Goal: Complete application form

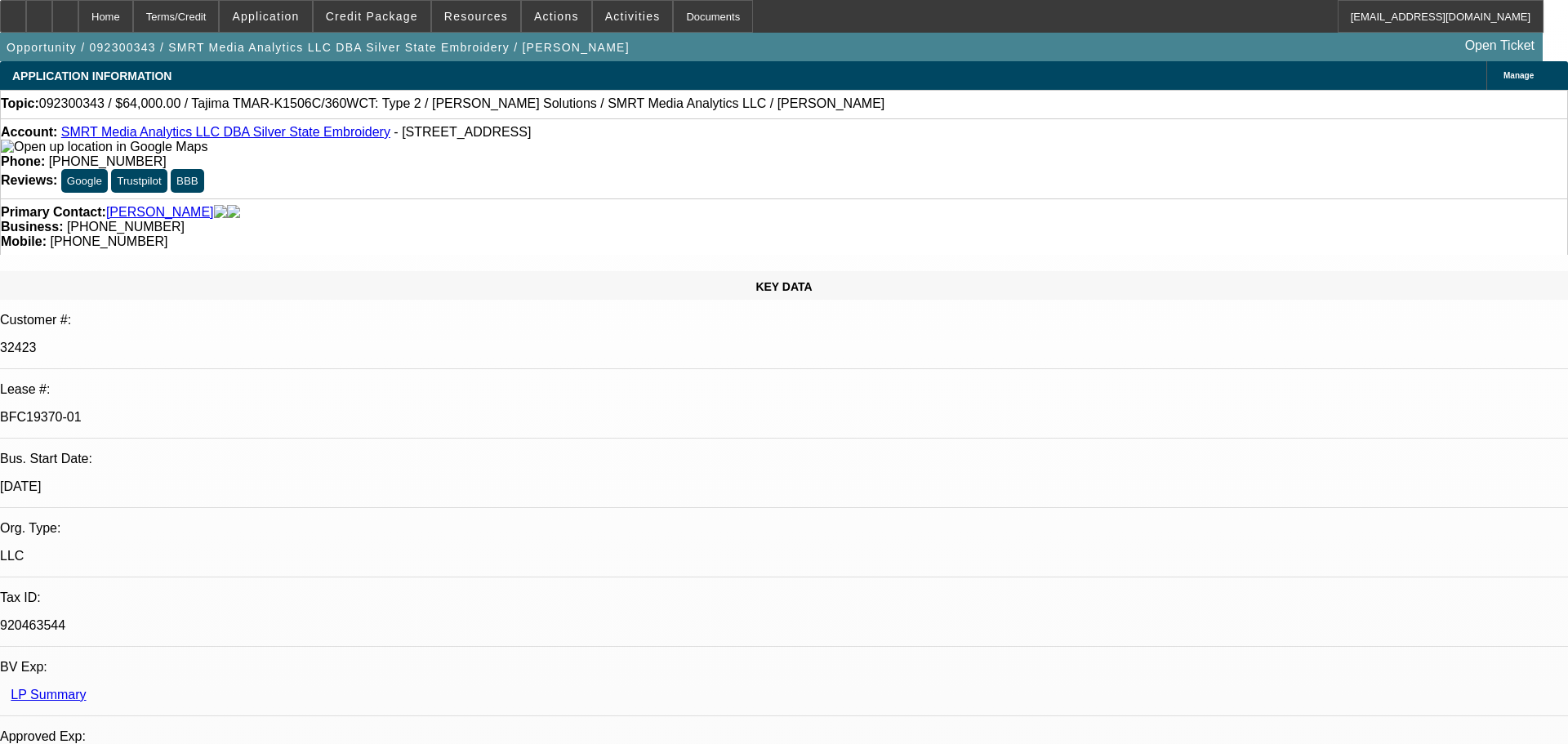
select select "0"
select select "2"
select select "0"
select select "6"
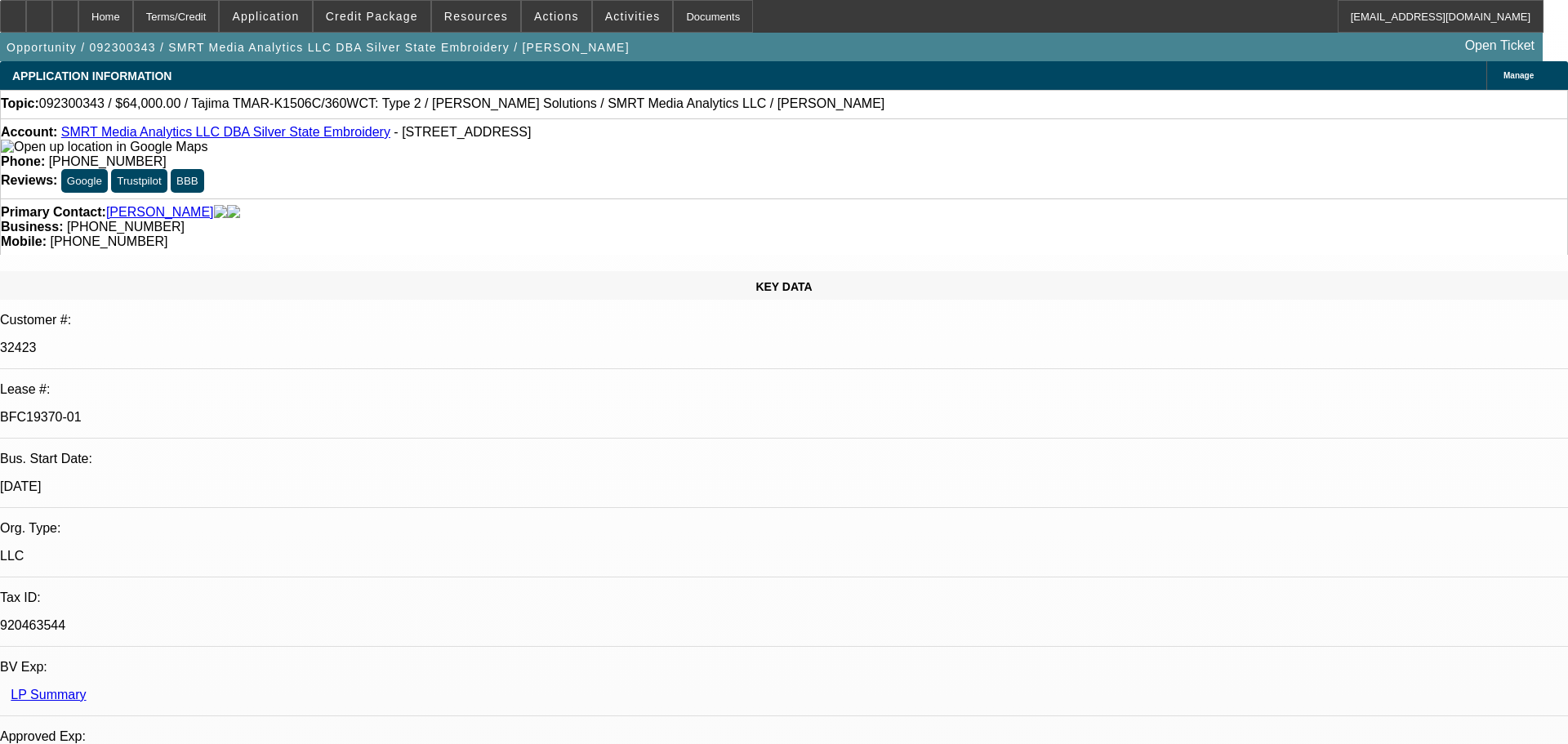
select select "0"
select select "2"
select select "0"
select select "6"
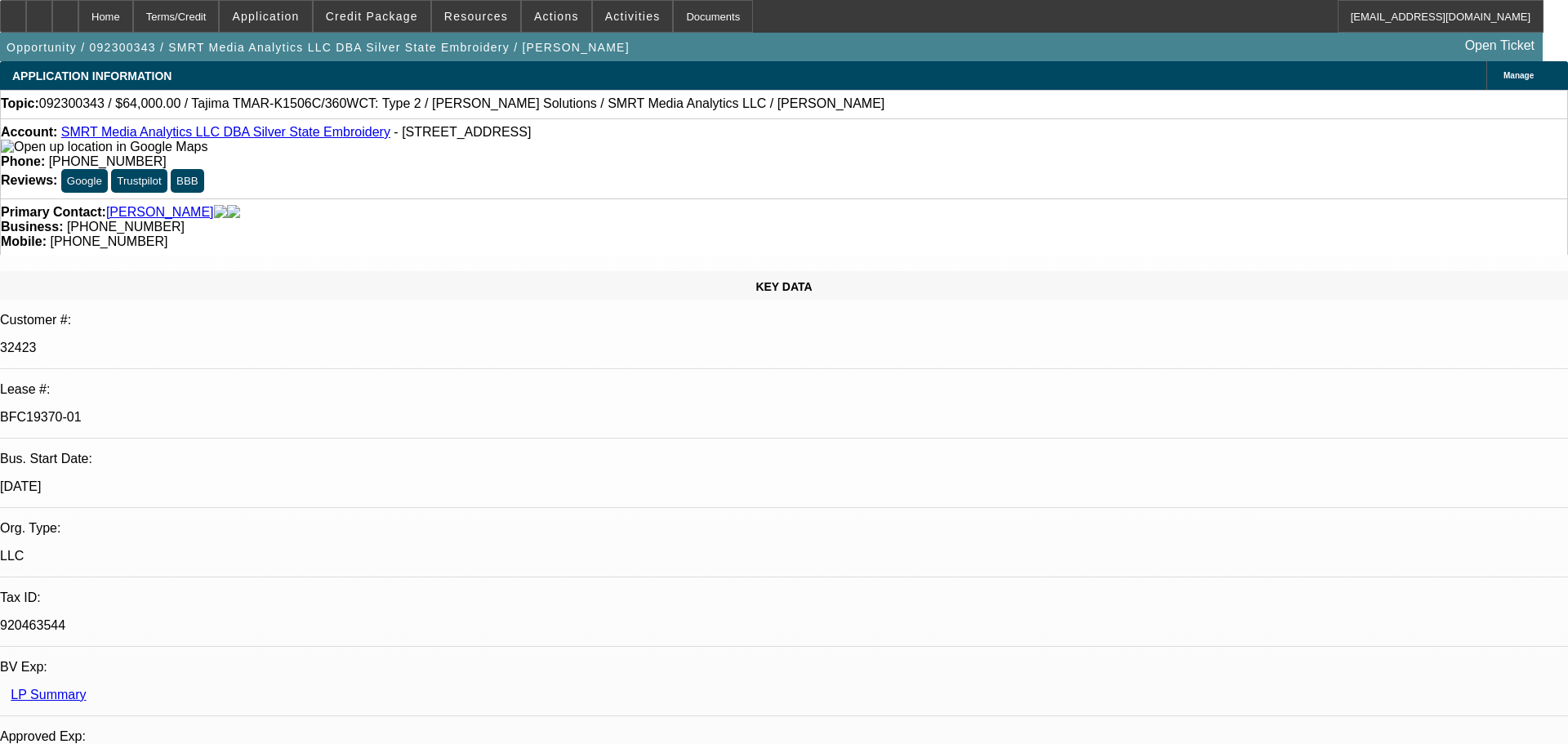
select select "0"
select select "2"
select select "0"
select select "6"
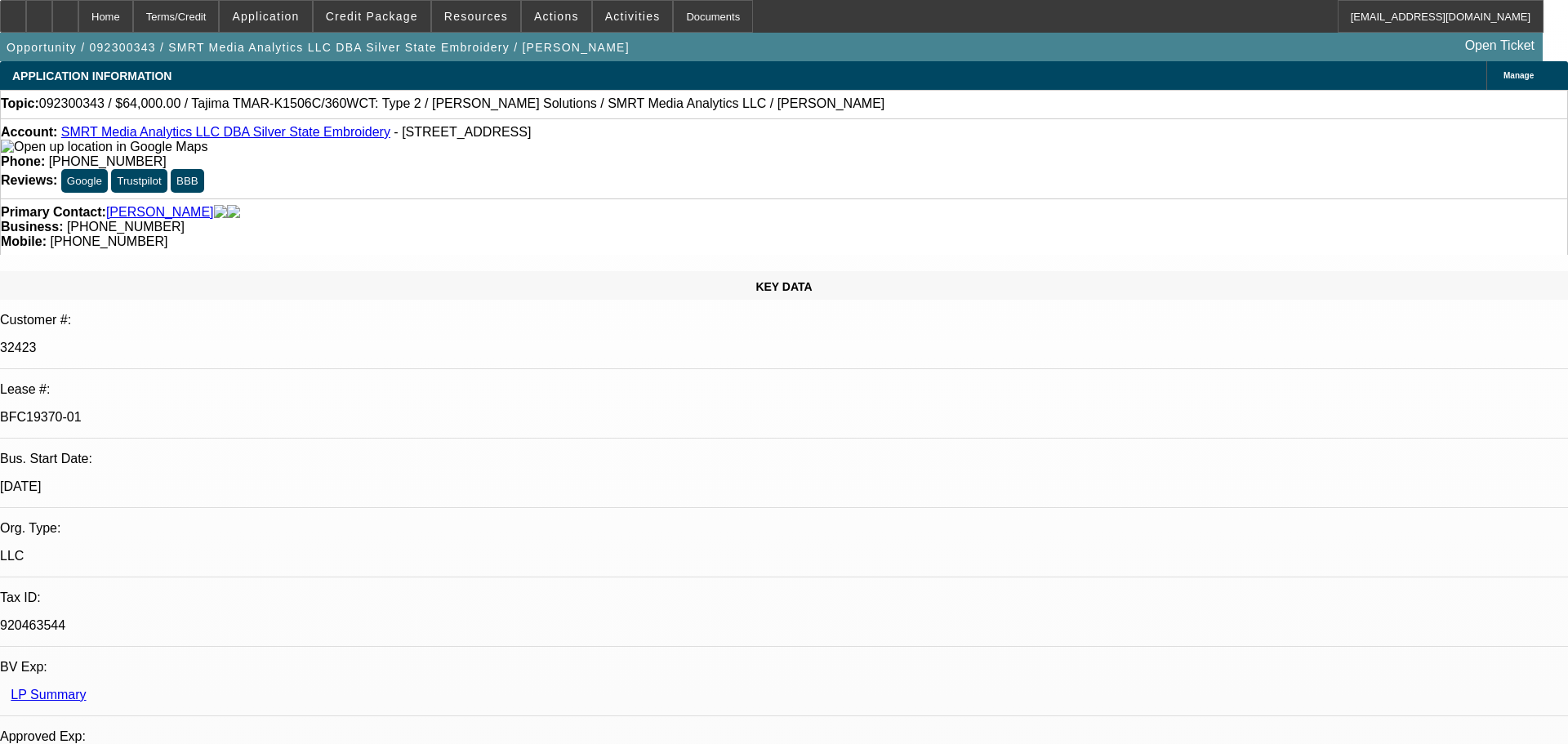
select select "0"
select select "2"
select select "0"
select select "6"
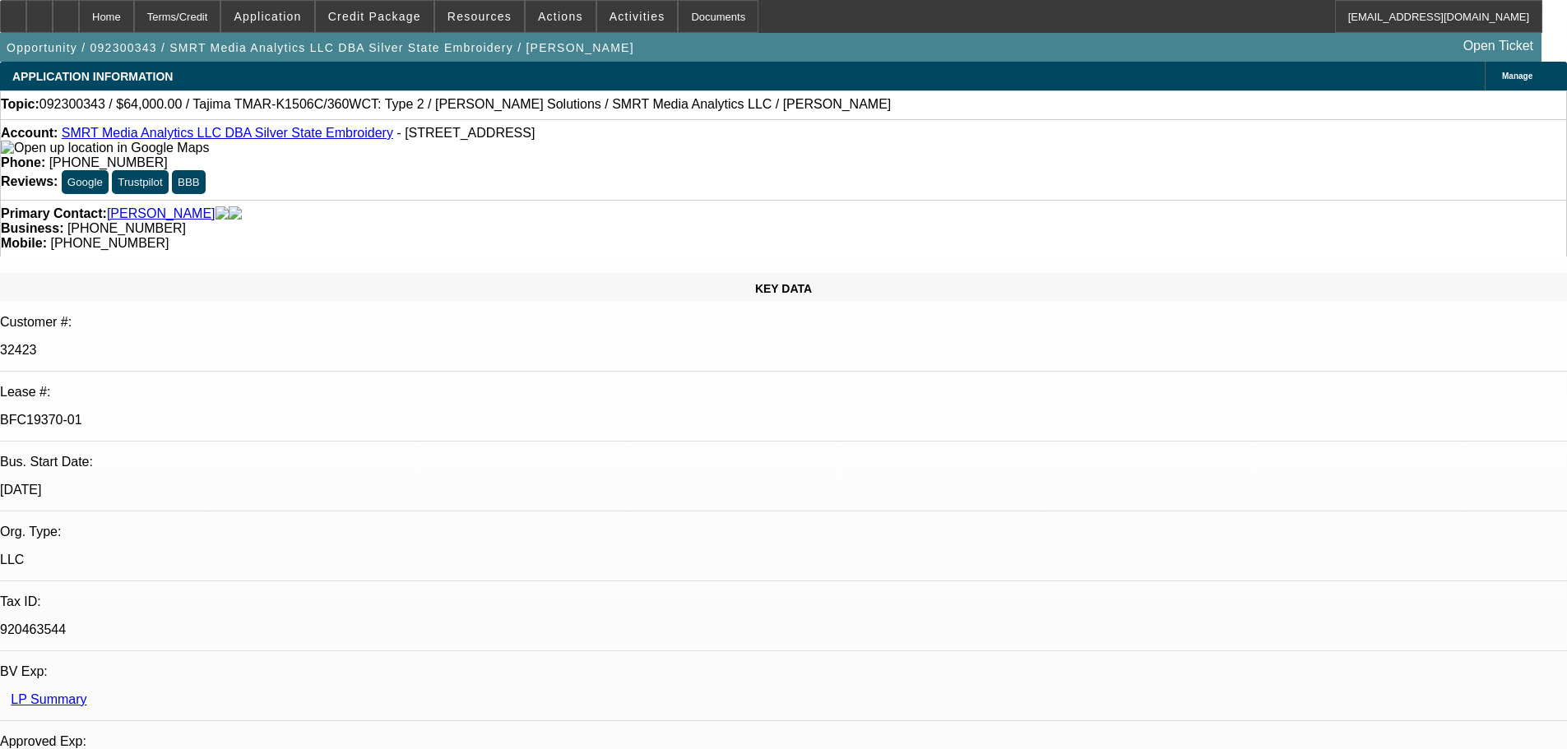
select select "0"
select select "2"
select select "0"
select select "2"
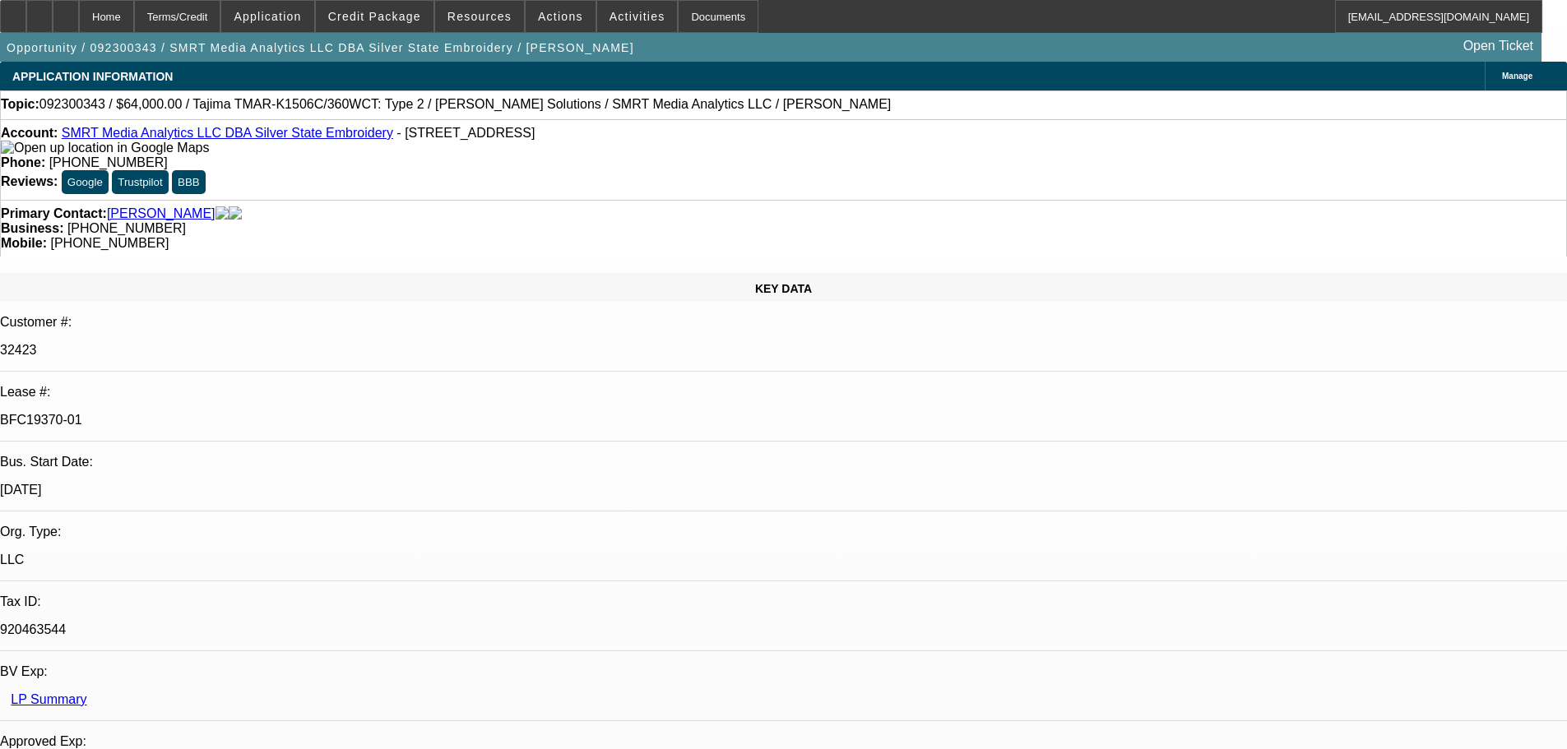
select select "0"
select select "2"
select select "0"
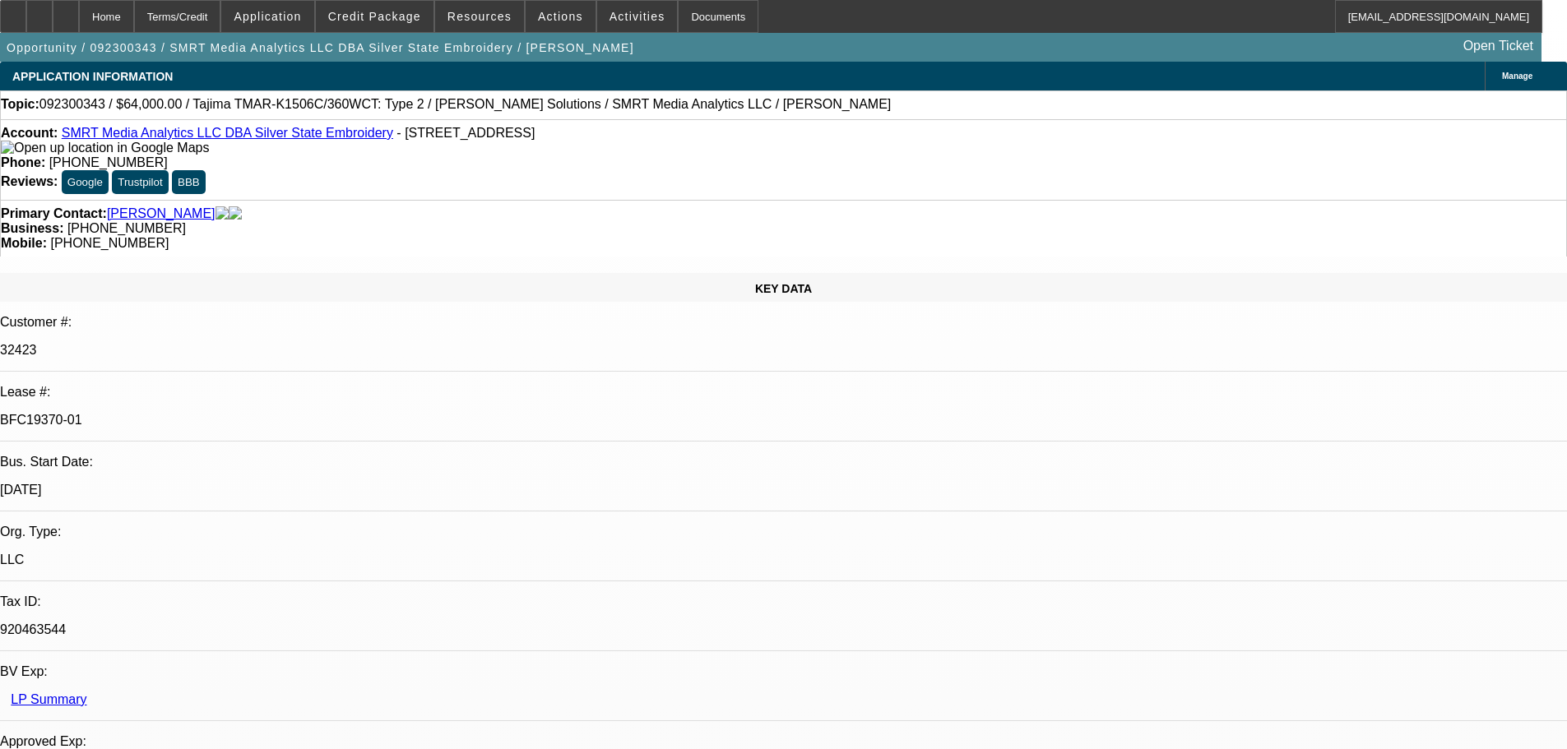
select select "2"
select select "0"
select select "1"
select select "2"
select select "6"
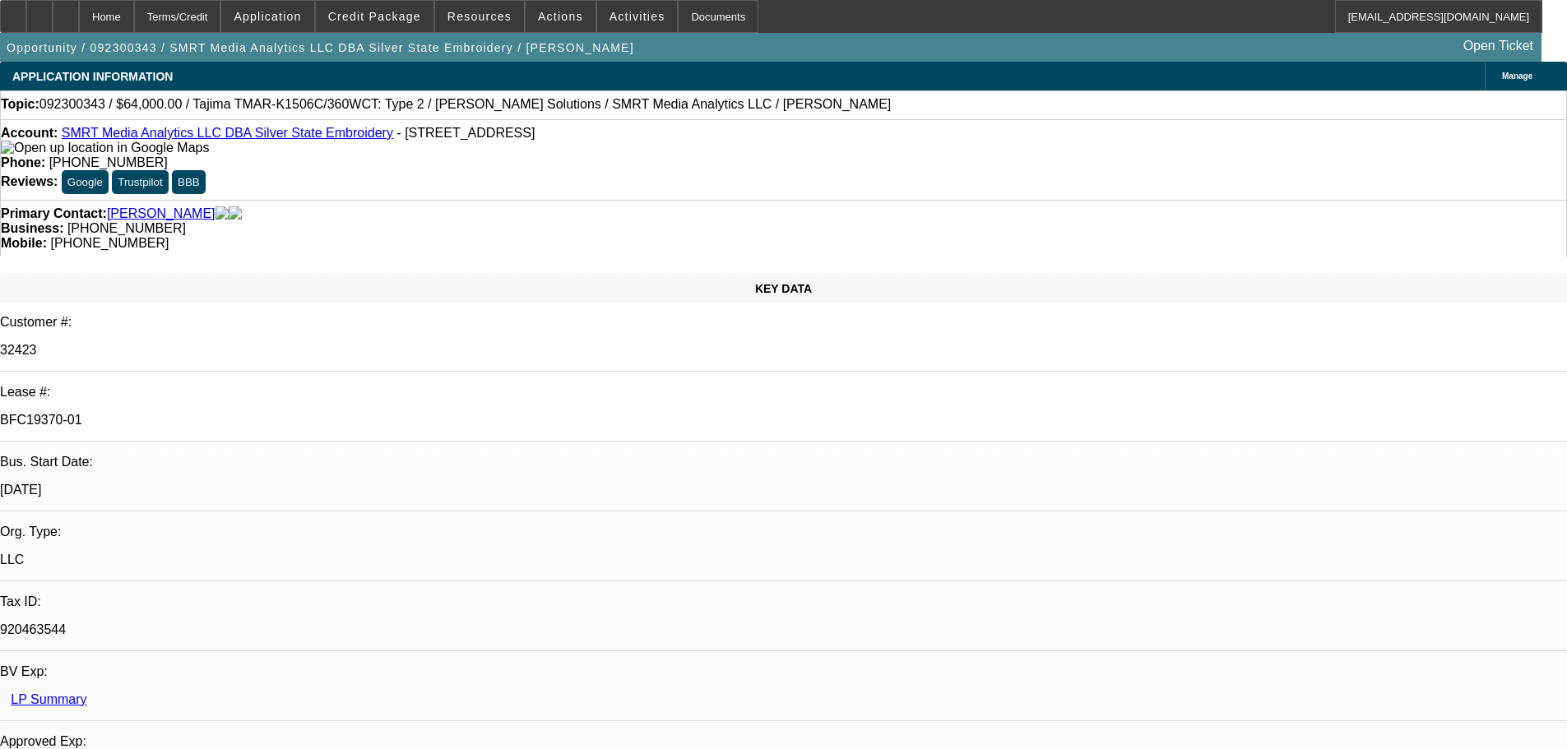
select select "1"
select select "2"
select select "6"
select select "1"
select select "2"
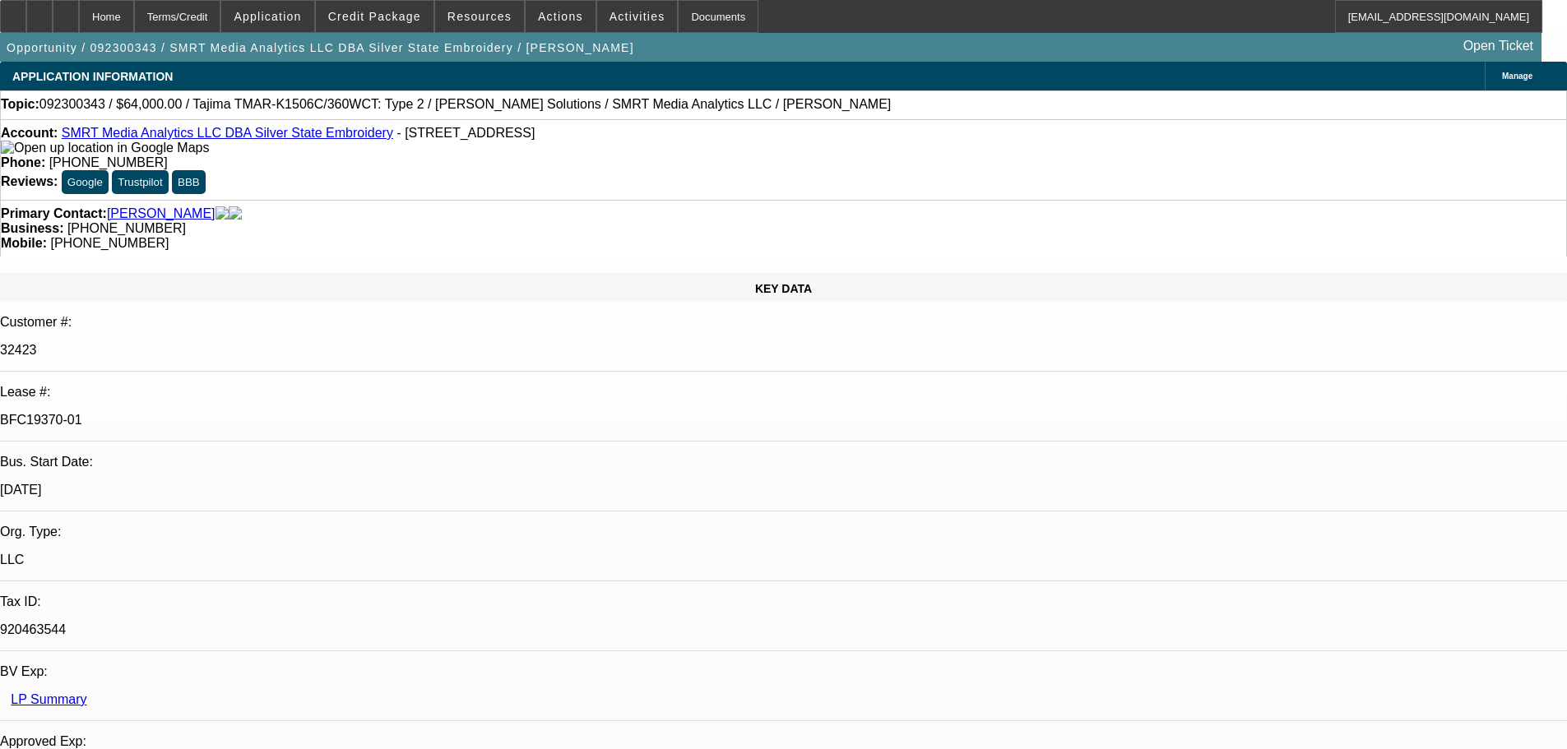
select select "6"
select select "1"
select select "2"
select select "6"
